Goal: Task Accomplishment & Management: Complete application form

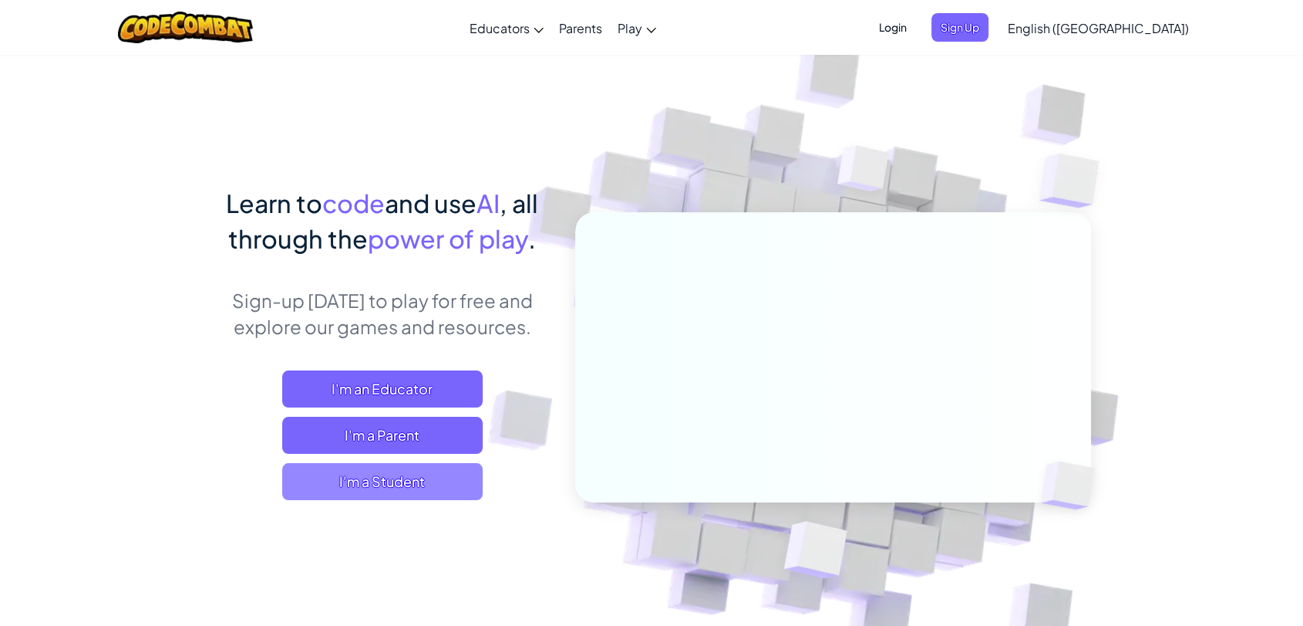
click at [417, 483] on span "I'm a Student" at bounding box center [382, 481] width 201 height 37
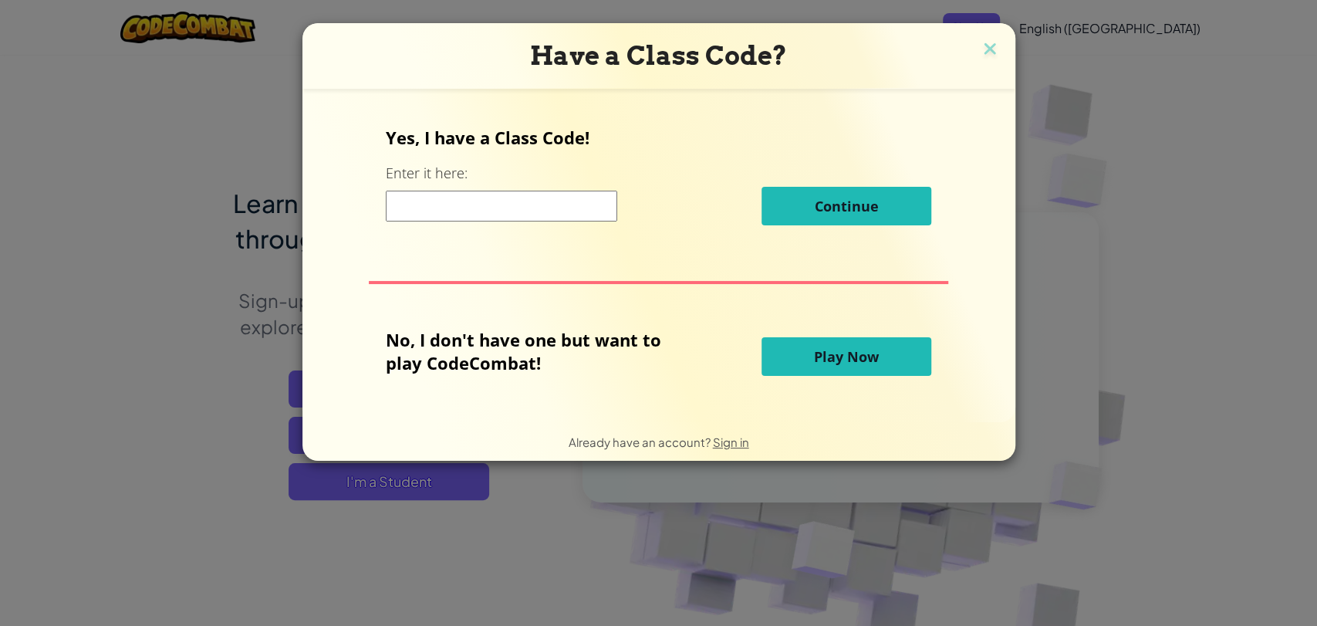
click at [588, 197] on input at bounding box center [501, 206] width 231 height 31
paste input "EastTopShare"
type input "EastTopShare"
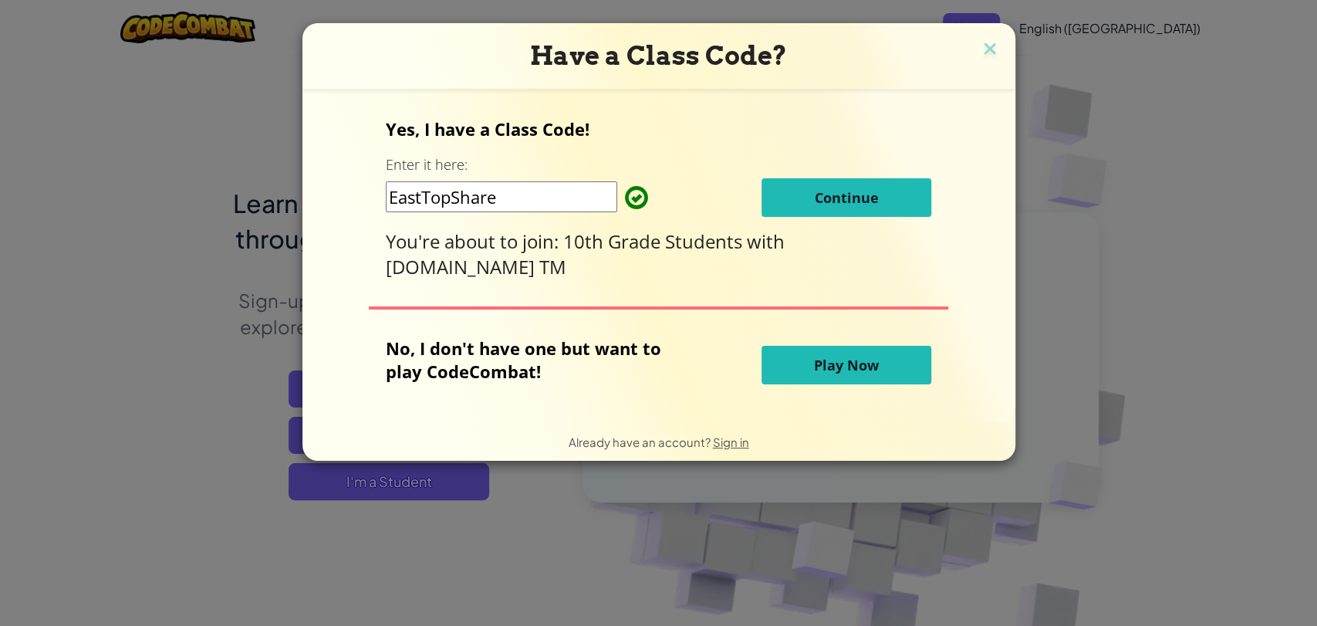
click at [850, 209] on button "Continue" at bounding box center [846, 197] width 170 height 39
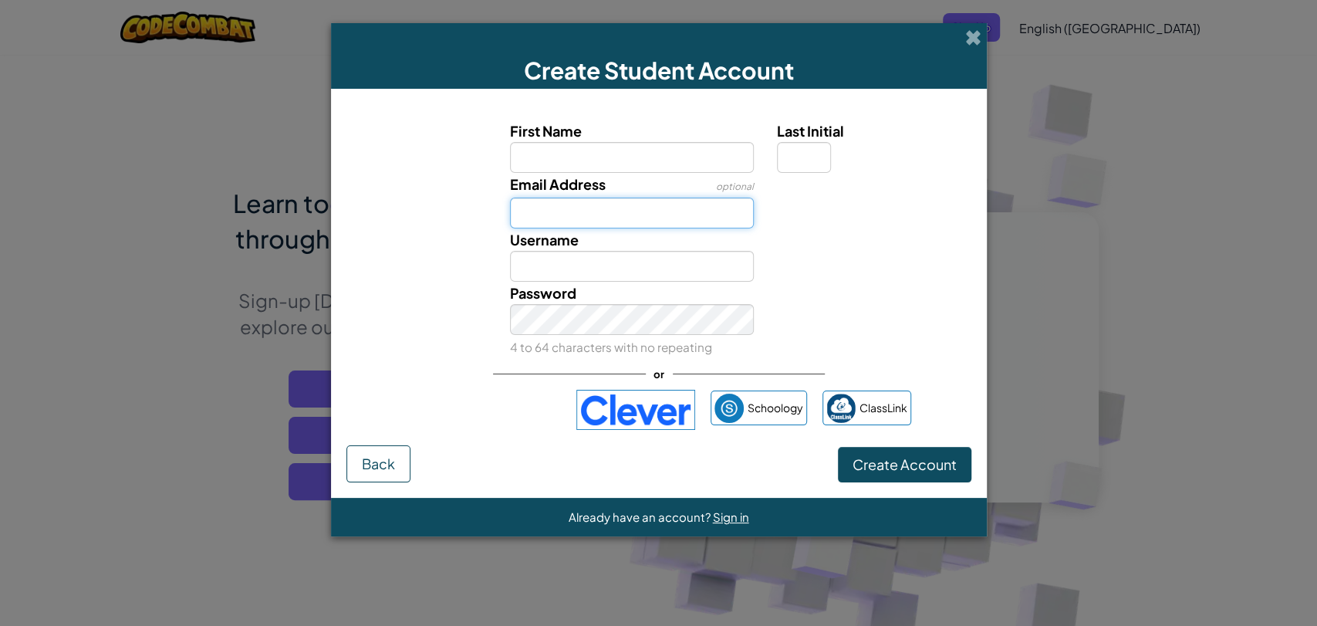
click at [635, 218] on input "Email Address" at bounding box center [632, 212] width 244 height 31
paste input "[EMAIL_ADDRESS][DOMAIN_NAME]"
type input "[EMAIL_ADDRESS][DOMAIN_NAME]"
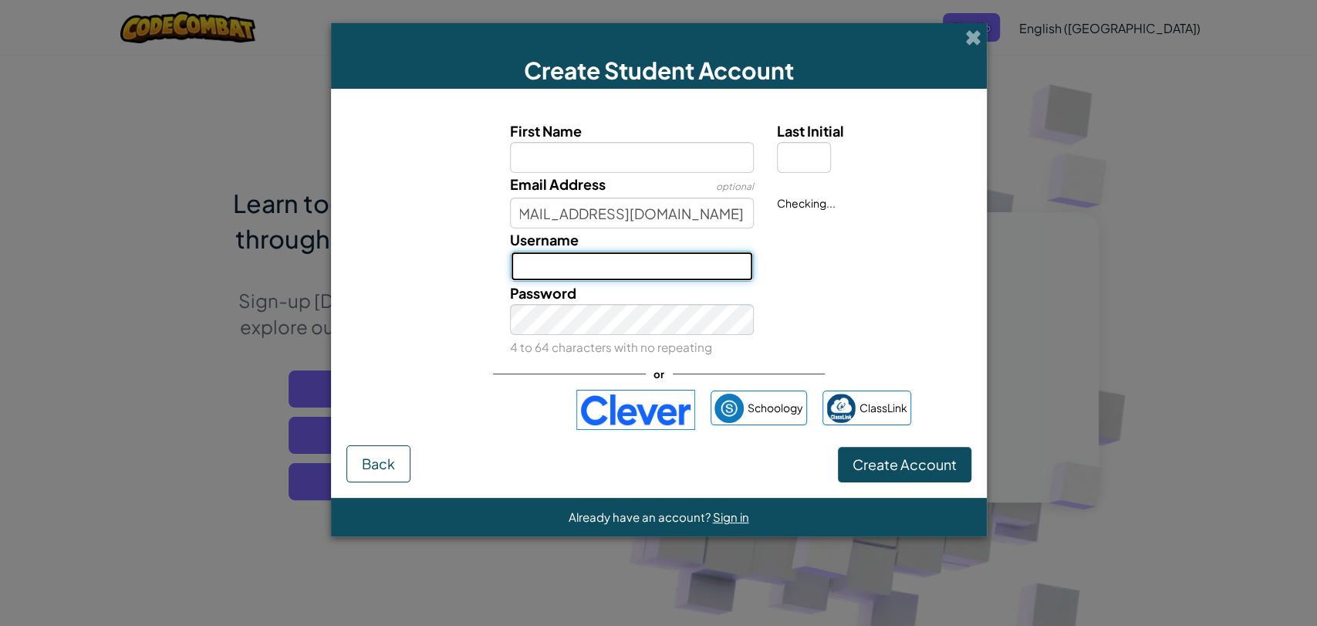
scroll to position [0, 0]
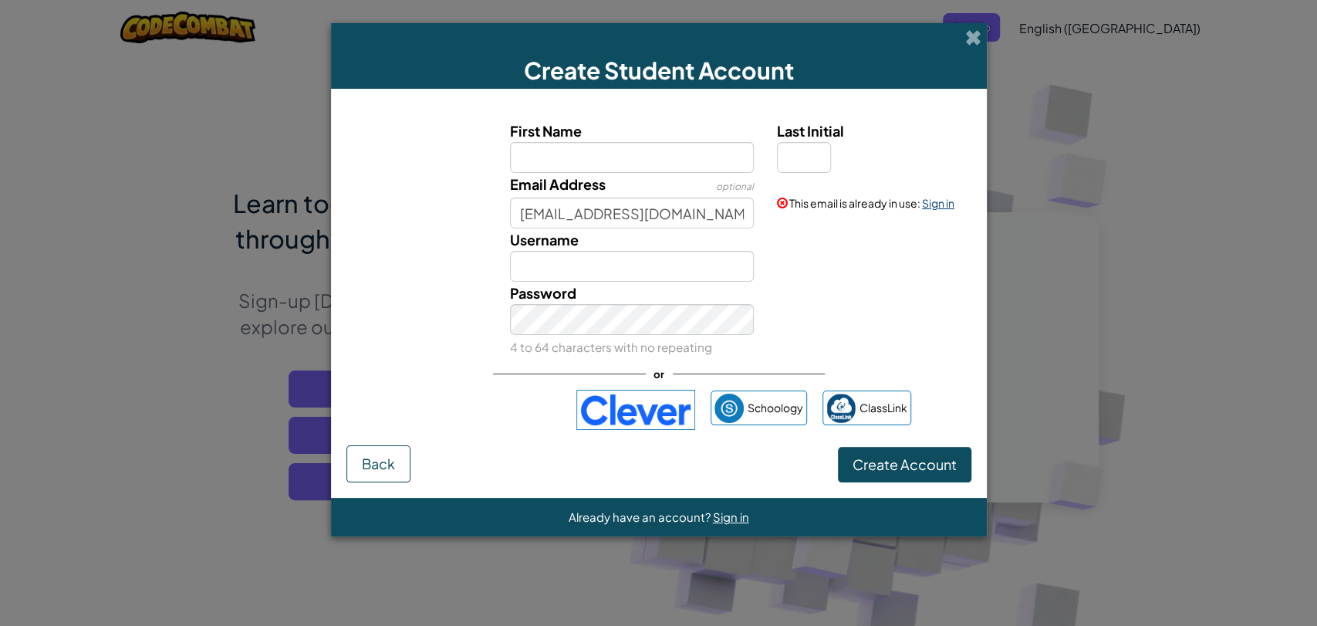
click at [948, 202] on link "Sign in" at bounding box center [938, 203] width 32 height 14
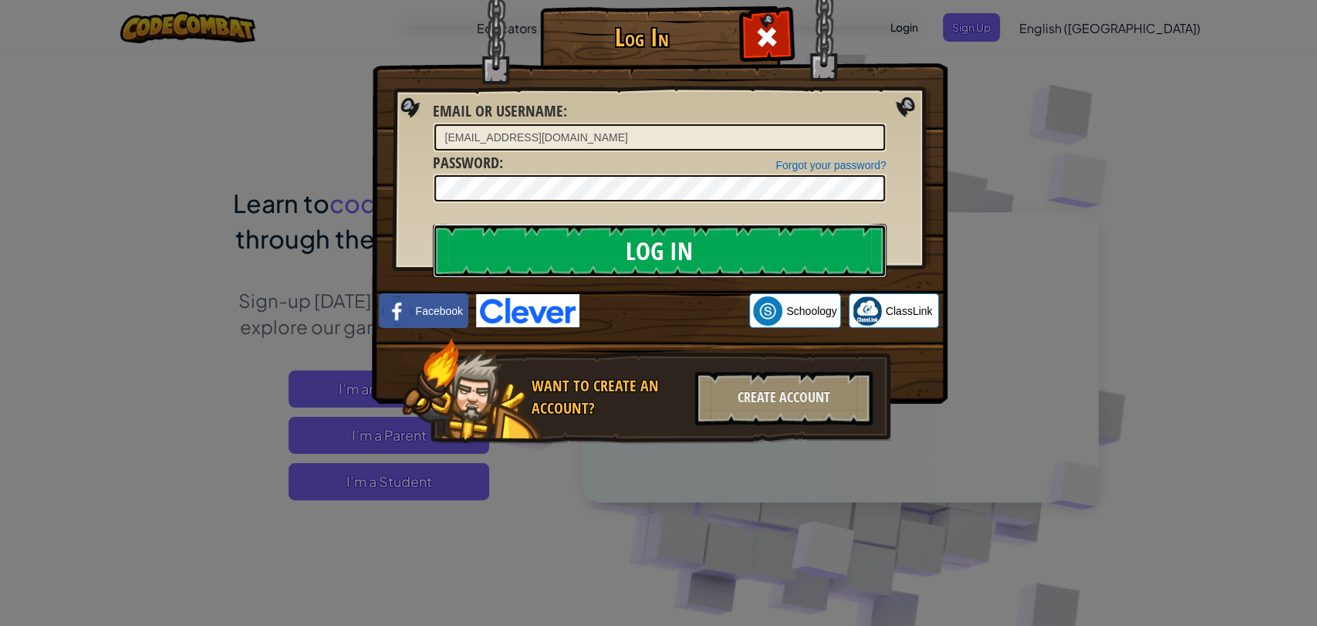
click at [563, 249] on input "Log In" at bounding box center [660, 251] width 454 height 54
